Goal: Understand process/instructions: Learn how to perform a task or action

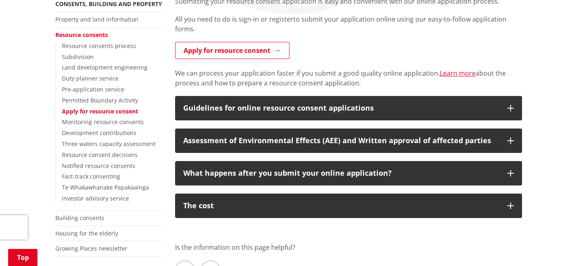
scroll to position [169, 0]
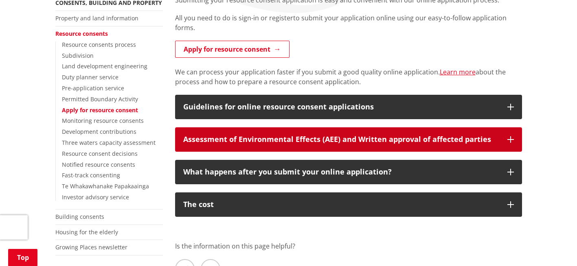
click at [328, 144] on div "Assessment of Environmental Effects (AEE) and Written approval of affected part…" at bounding box center [341, 140] width 316 height 8
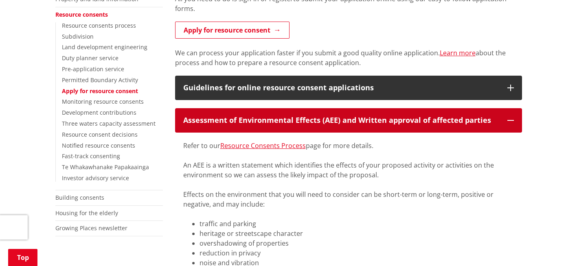
scroll to position [189, 0]
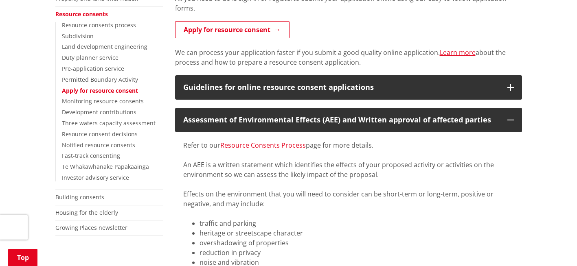
click at [274, 146] on link "Resource Consents Process" at bounding box center [263, 145] width 86 height 9
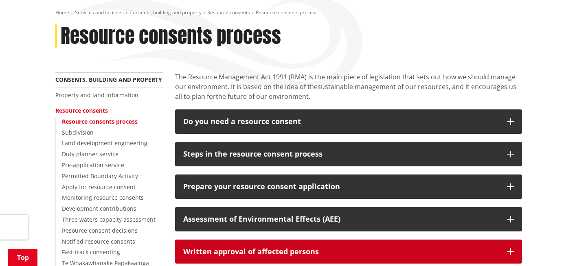
scroll to position [92, 0]
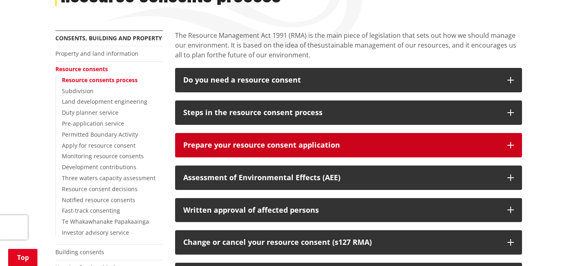
click at [369, 147] on div "Prepare your resource consent application" at bounding box center [341, 145] width 316 height 8
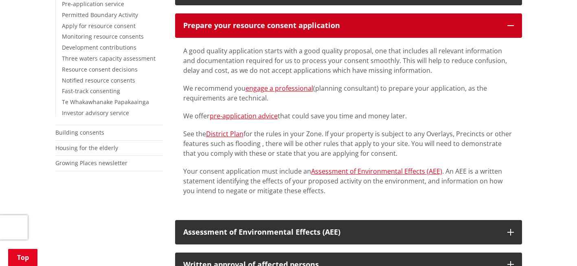
scroll to position [254, 0]
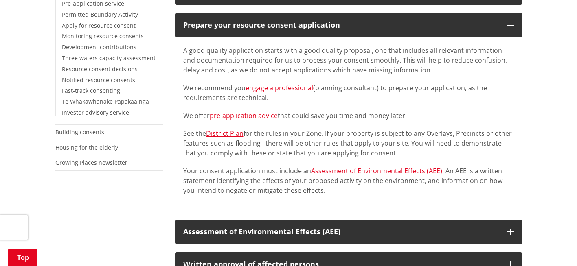
click at [257, 117] on link "pre-application advice" at bounding box center [244, 115] width 68 height 9
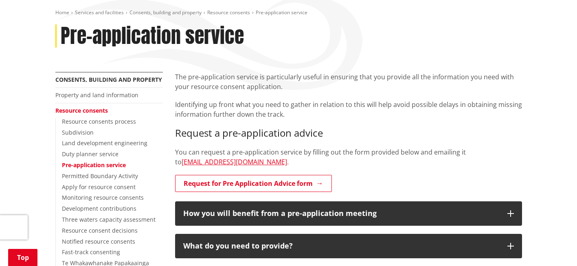
scroll to position [93, 0]
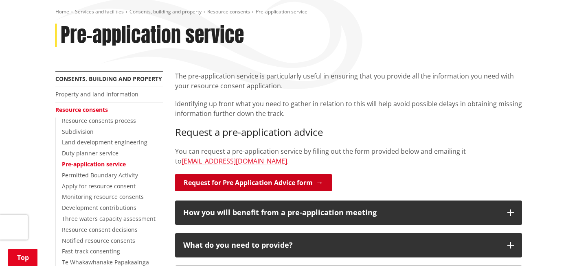
click at [275, 181] on link "Request for Pre Application Advice form" at bounding box center [253, 182] width 157 height 17
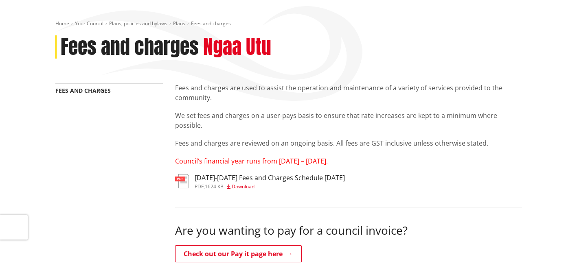
scroll to position [82, 0]
